Goal: Task Accomplishment & Management: Use online tool/utility

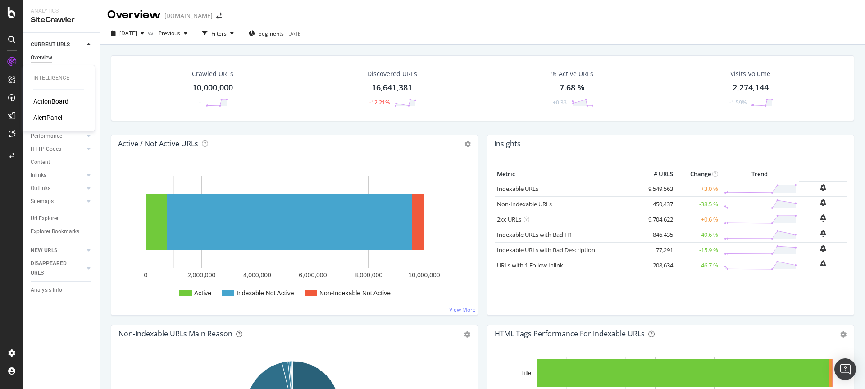
click at [60, 104] on div "ActionBoard" at bounding box center [50, 101] width 35 height 9
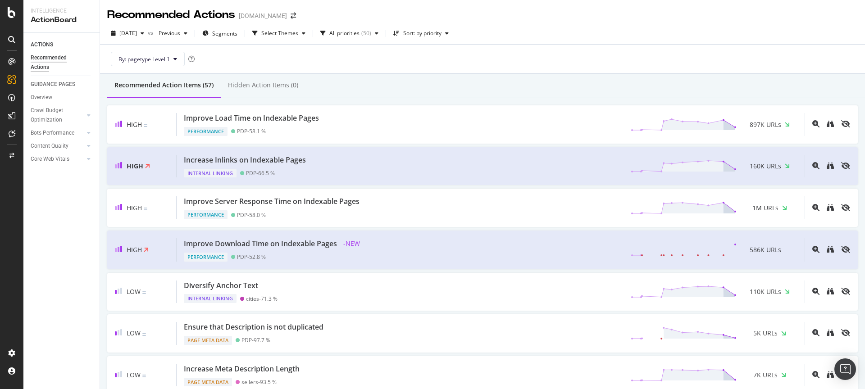
scroll to position [300, 0]
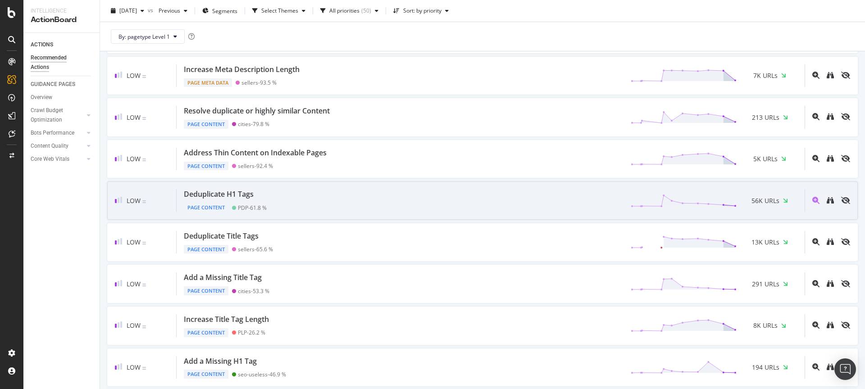
click at [823, 205] on div at bounding box center [828, 200] width 46 height 23
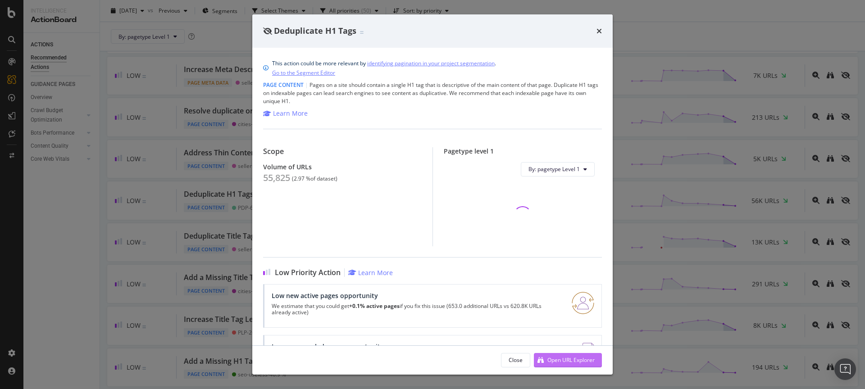
click at [566, 365] on div "Open URL Explorer" at bounding box center [564, 361] width 61 height 14
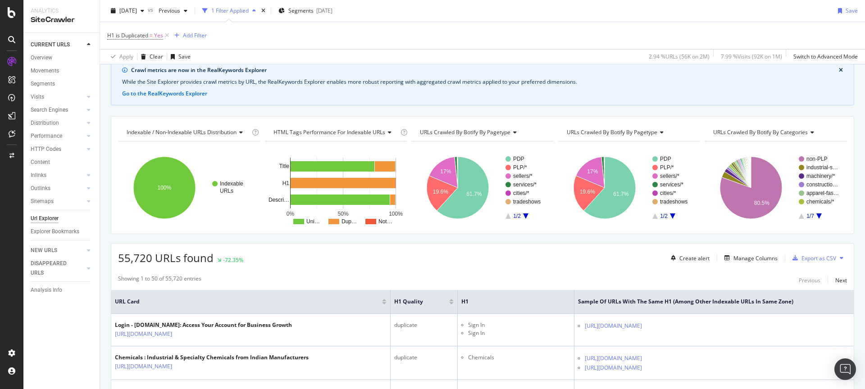
scroll to position [59, 0]
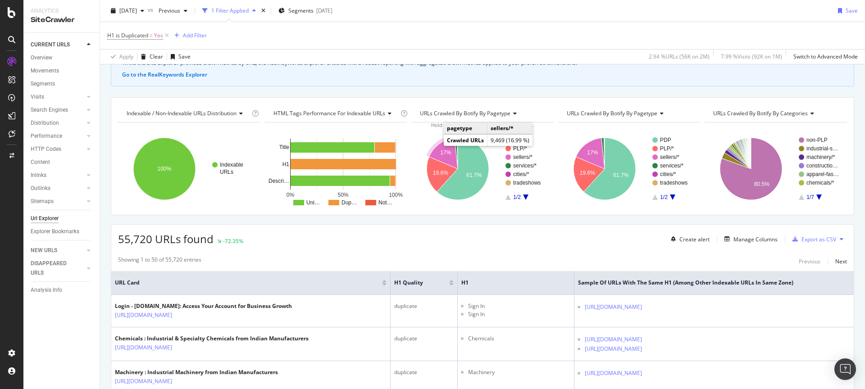
click at [439, 148] on icon "A chart." at bounding box center [443, 153] width 29 height 31
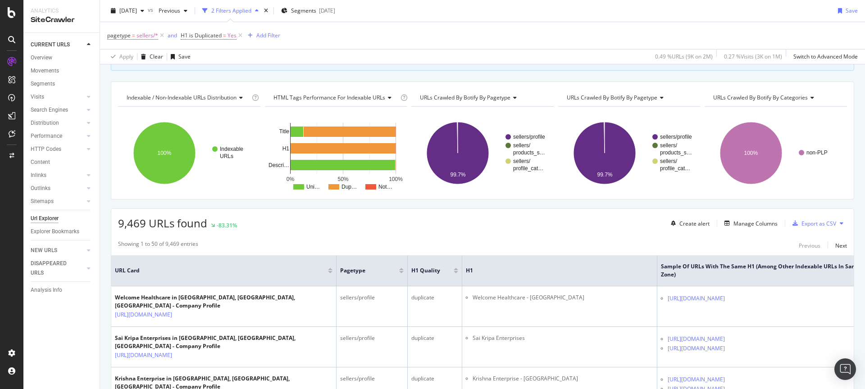
scroll to position [50, 0]
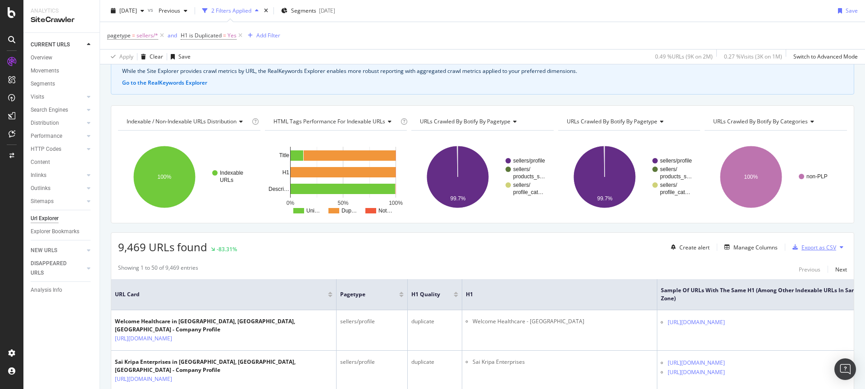
click at [805, 246] on div "Export as CSV" at bounding box center [818, 248] width 35 height 8
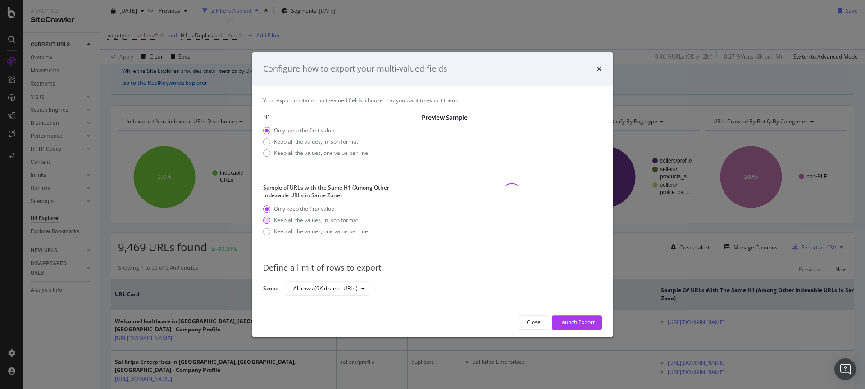
click at [323, 222] on div "Keep all the values, in json format" at bounding box center [316, 220] width 84 height 8
click at [571, 319] on div "Launch Export" at bounding box center [577, 323] width 36 height 8
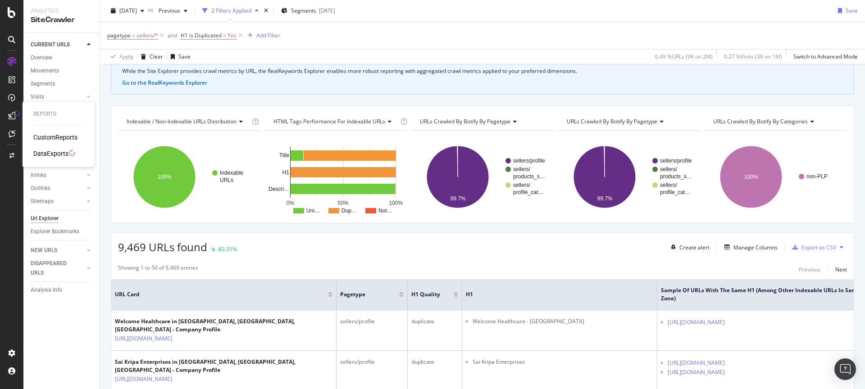
click at [55, 156] on div "DataExports" at bounding box center [50, 153] width 35 height 9
